Goal: Navigation & Orientation: Find specific page/section

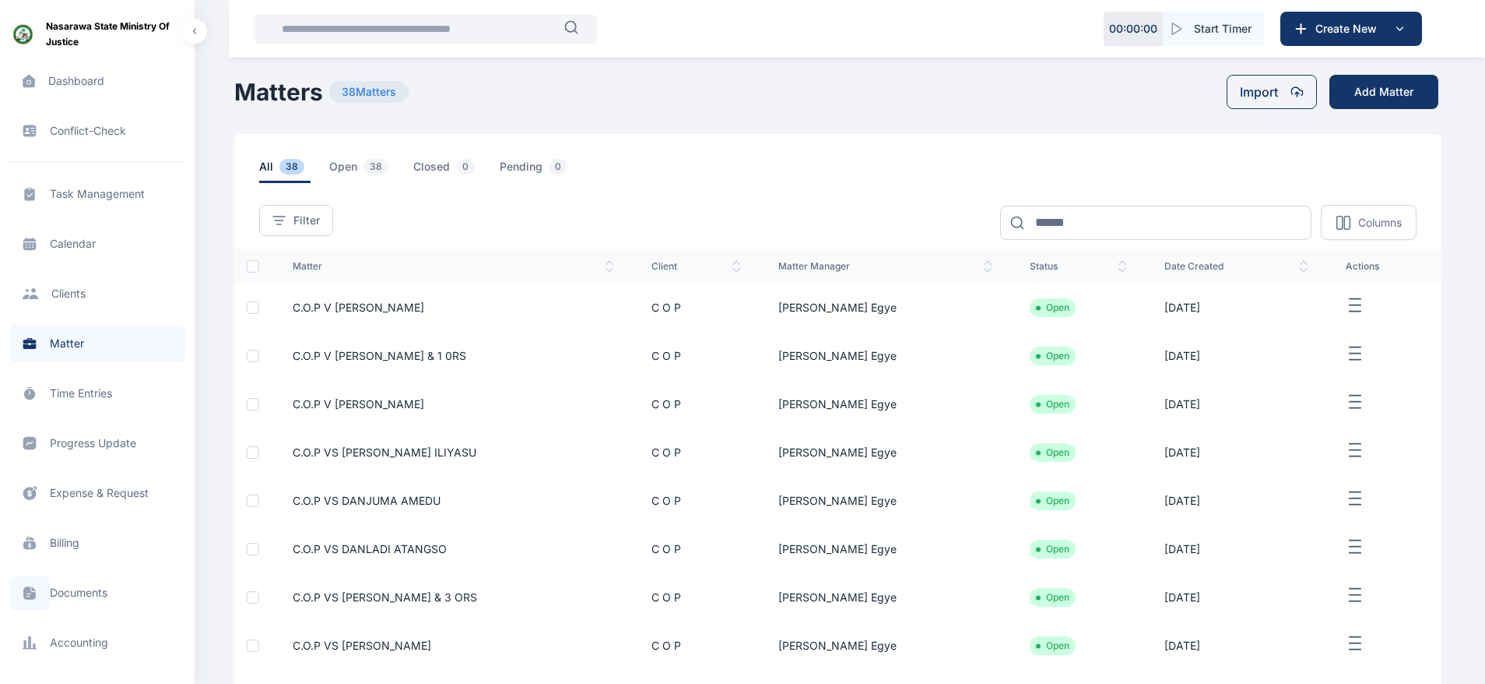
click at [14, 592] on span at bounding box center [29, 592] width 40 height 35
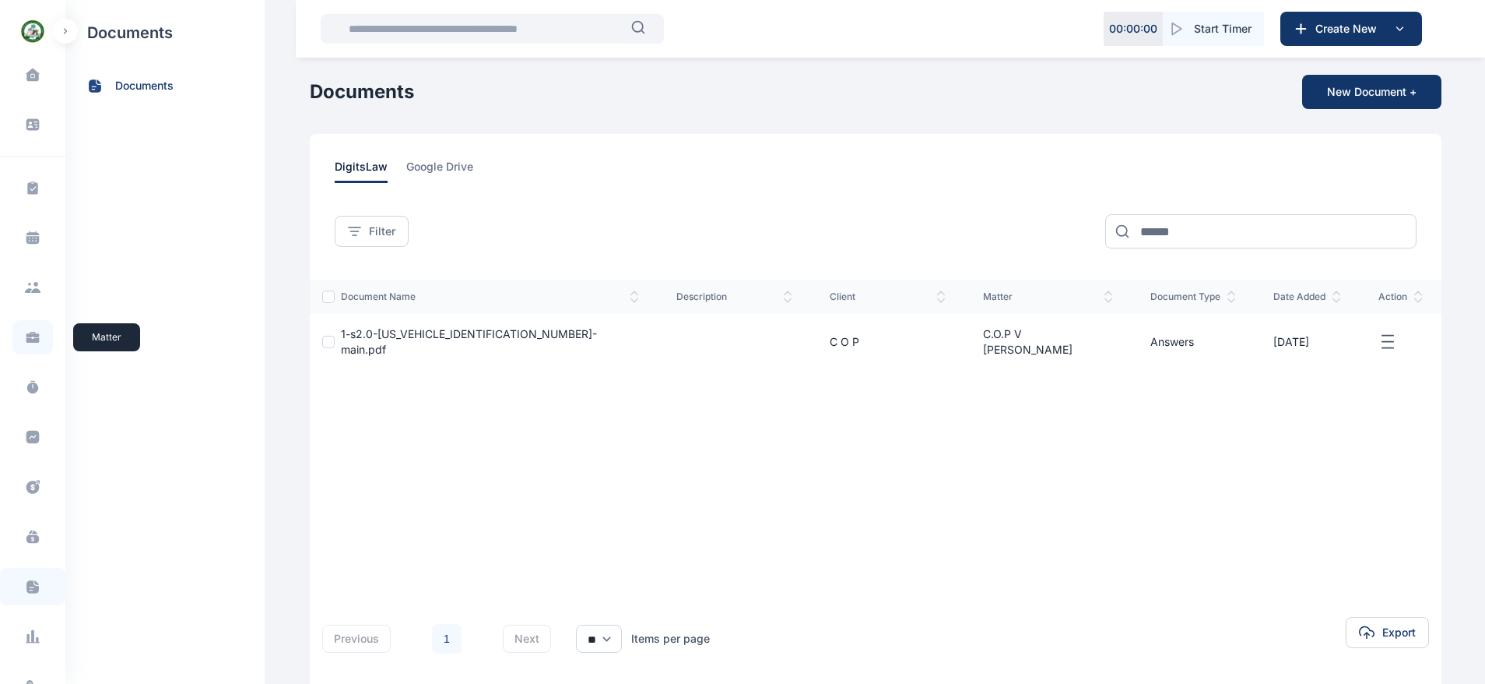
click at [27, 331] on icon at bounding box center [33, 337] width 16 height 16
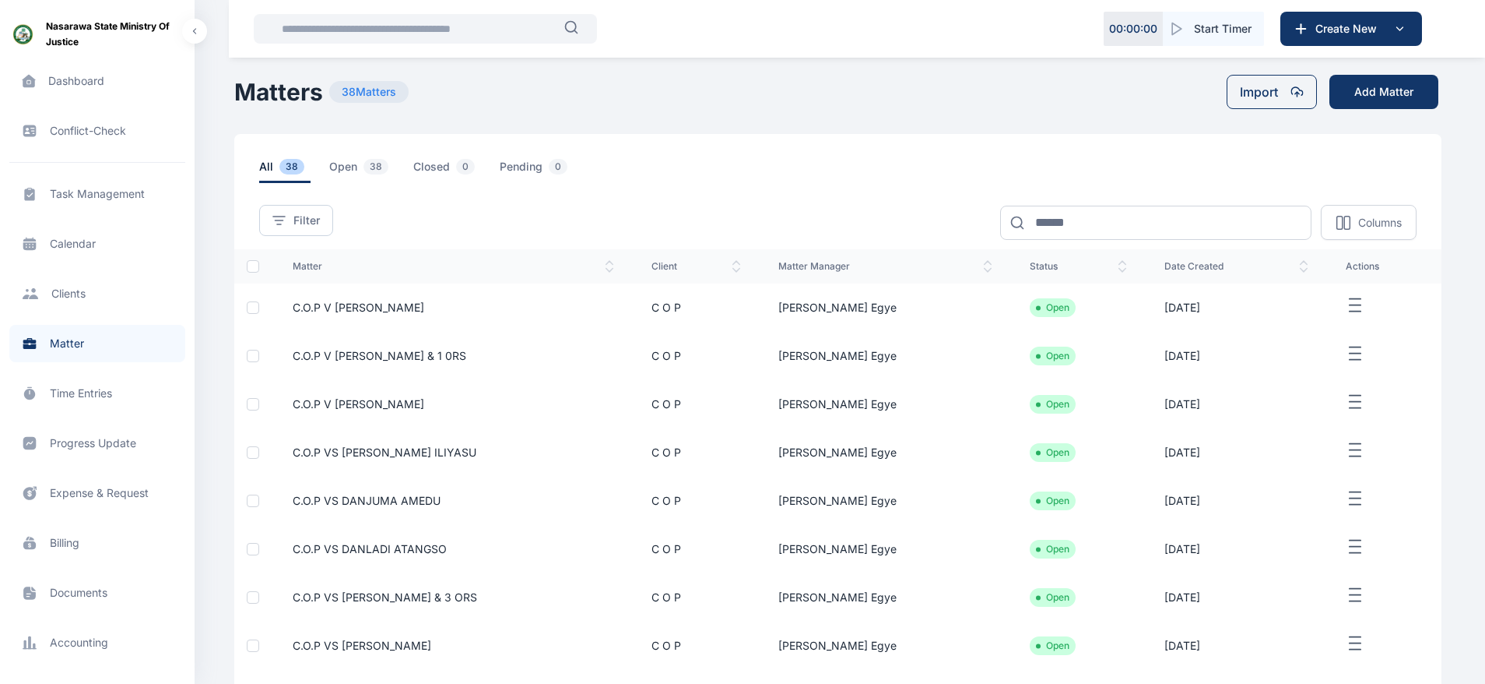
drag, startPoint x: 562, startPoint y: 61, endPoint x: 342, endPoint y: 30, distance: 222.5
click at [342, 30] on div "00 : 00 : 00 Start Timer Create New Nasarawa State Ministry of Justice Dashboar…" at bounding box center [742, 451] width 1485 height 902
